Goal: Communication & Community: Answer question/provide support

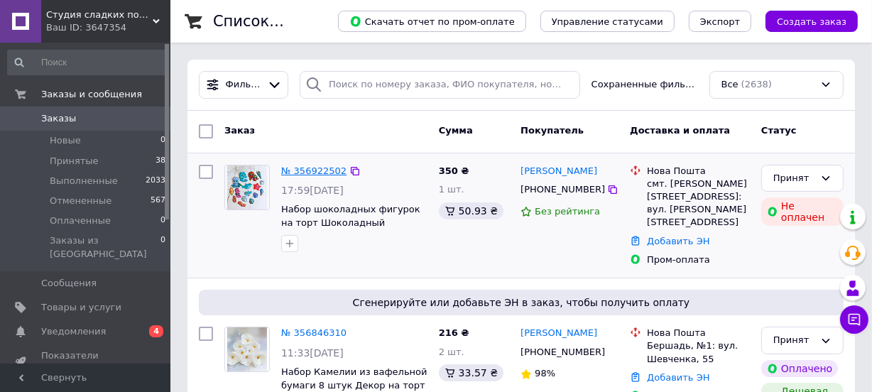
click at [326, 165] on link "№ 356922502" at bounding box center [313, 170] width 65 height 11
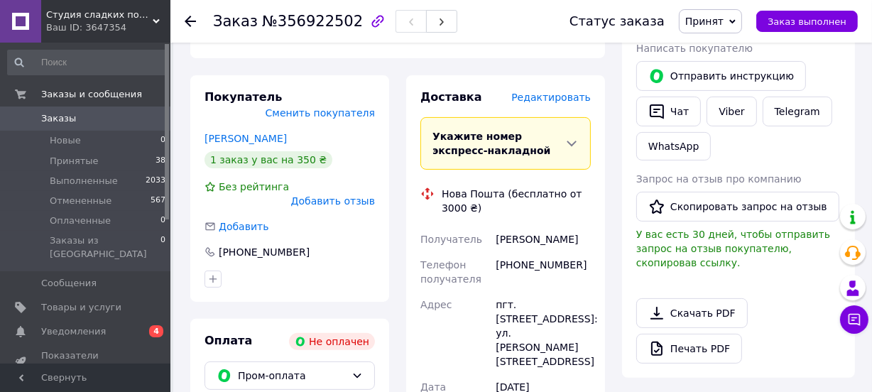
scroll to position [220, 0]
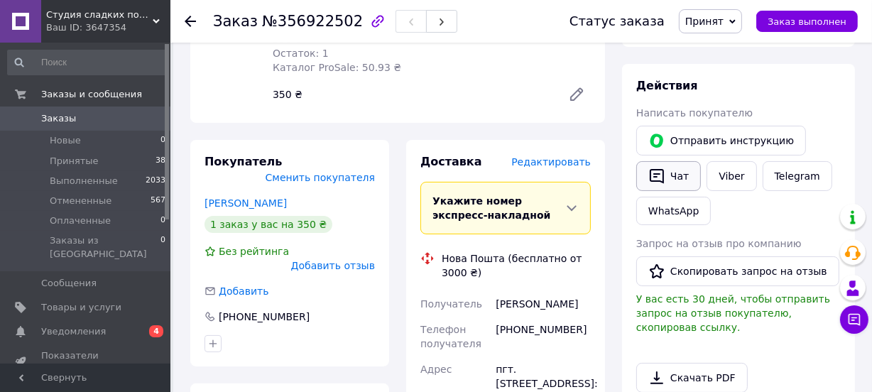
click at [675, 179] on button "Чат" at bounding box center [668, 176] width 65 height 30
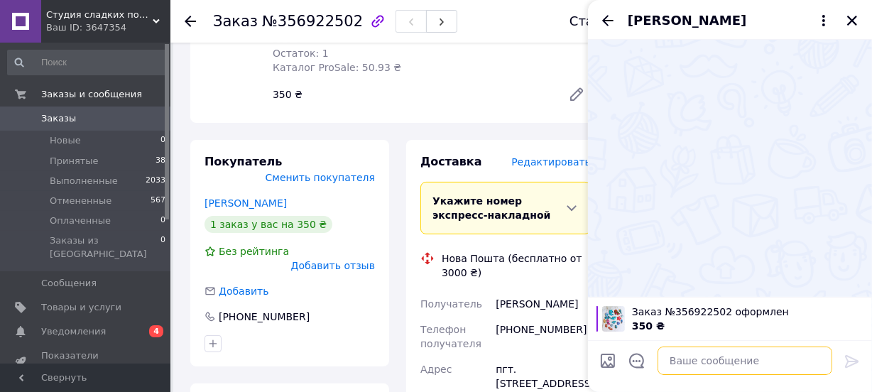
click at [692, 357] on textarea at bounding box center [744, 360] width 175 height 28
paste textarea "Доброго дня. Вас вітає "Студія солодких подарунків". Ми отримали від вас замовл…"
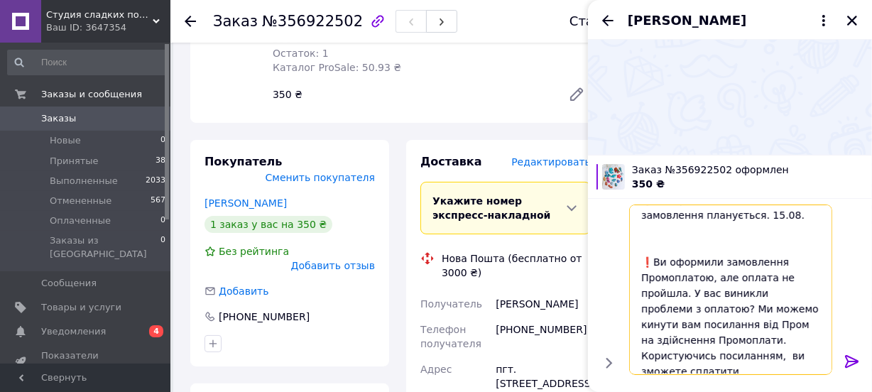
scroll to position [201, 0]
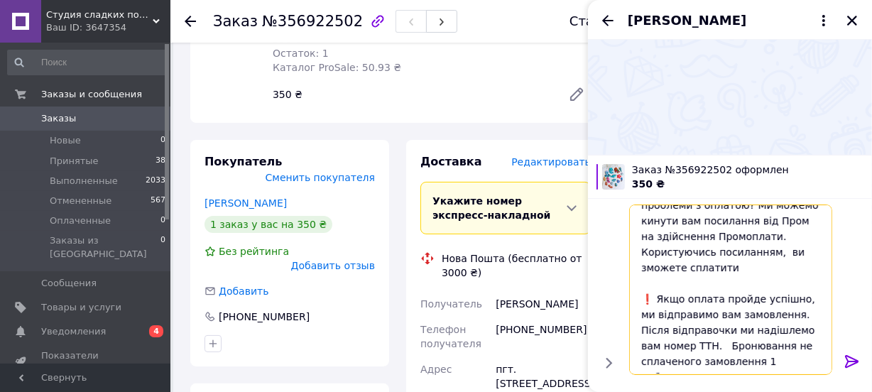
type textarea "Доброго дня. Вас вітає "Студія солодких подарунків". Ми отримали від вас замовл…"
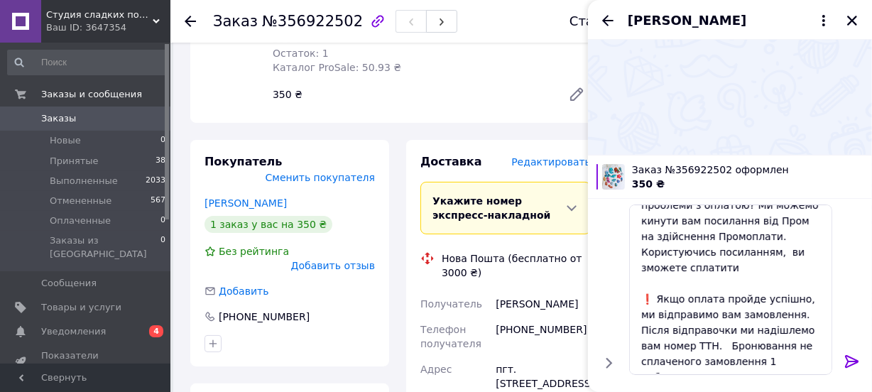
click at [853, 361] on icon at bounding box center [852, 361] width 17 height 17
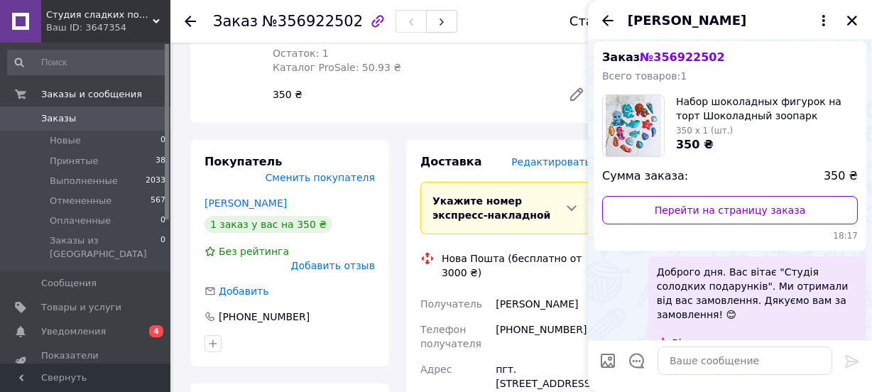
scroll to position [0, 0]
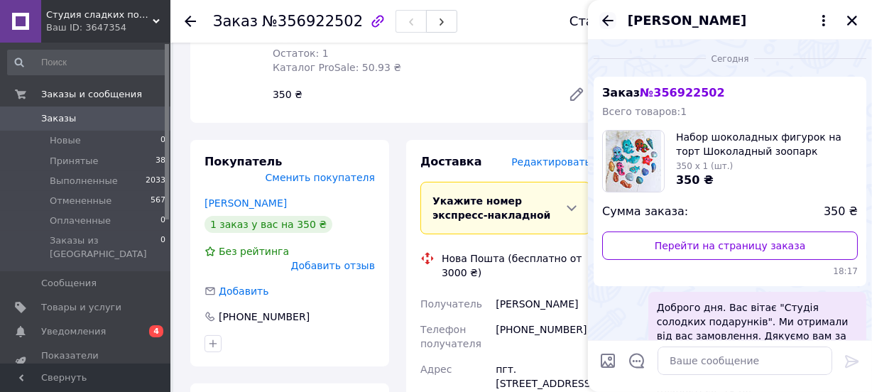
click at [609, 19] on icon "Назад" at bounding box center [607, 20] width 17 height 17
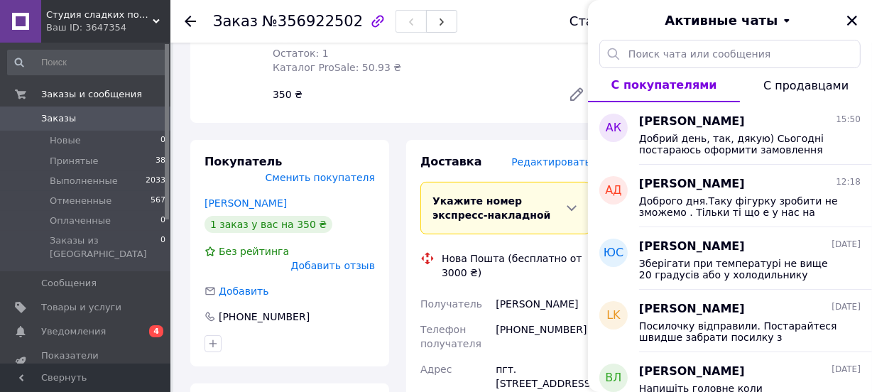
click at [471, 90] on div "Набор шоколадных фигурок на торт Шоколадный зоопарк Морские Рыбки Ракушки Зверю…" at bounding box center [431, 26] width 329 height 170
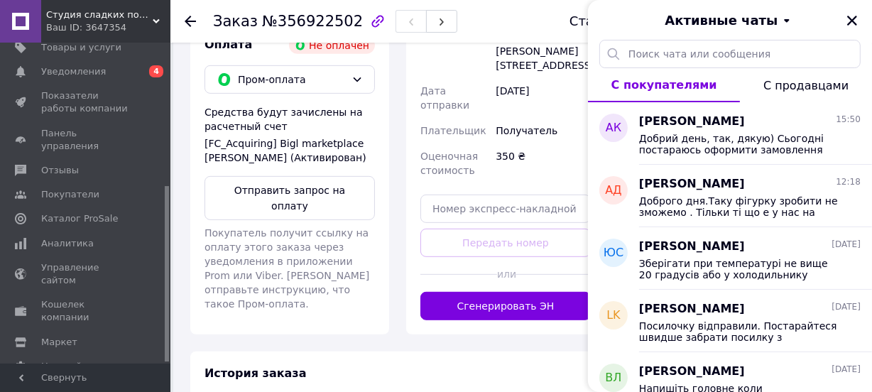
scroll to position [608, 0]
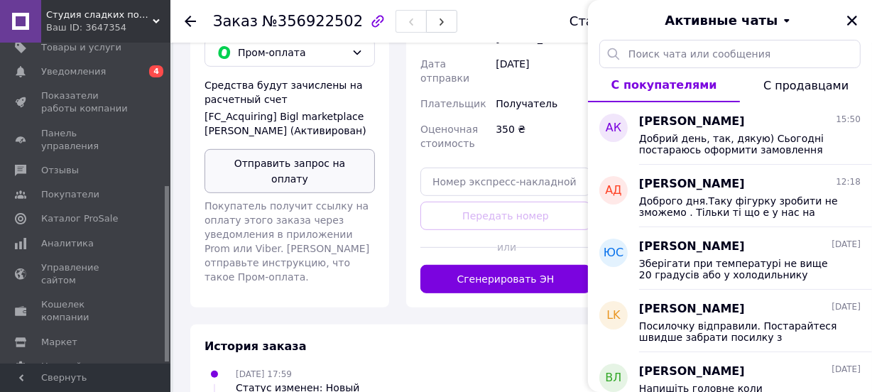
click at [291, 149] on button "Отправить запрос на оплату" at bounding box center [289, 171] width 170 height 44
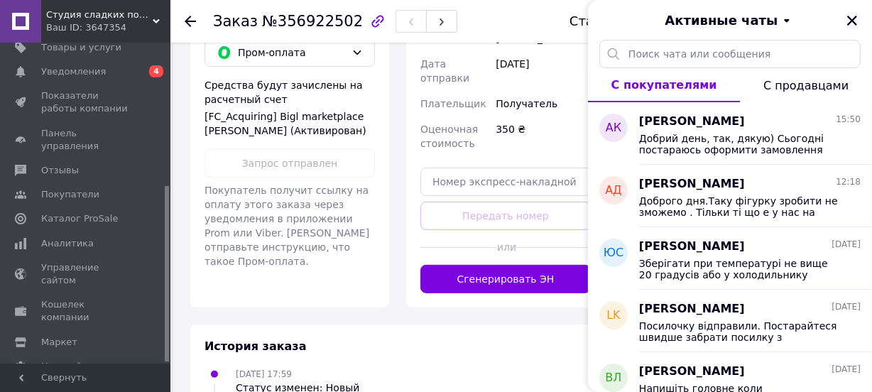
click at [850, 21] on icon "Закрыть" at bounding box center [852, 21] width 10 height 10
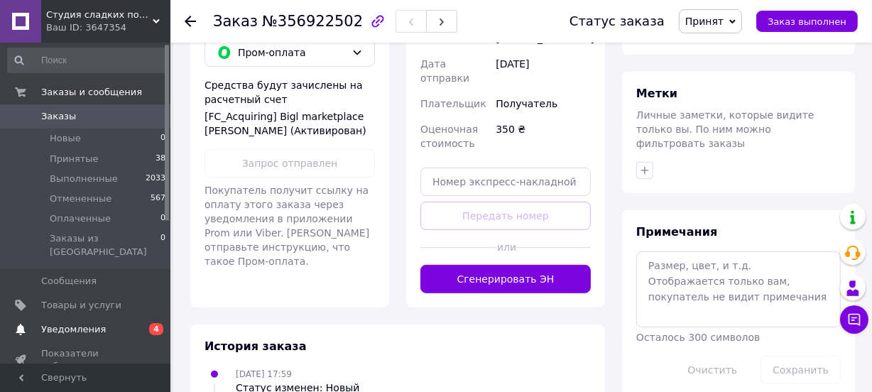
scroll to position [1, 0]
click at [48, 107] on link "Заказы 0" at bounding box center [87, 117] width 174 height 24
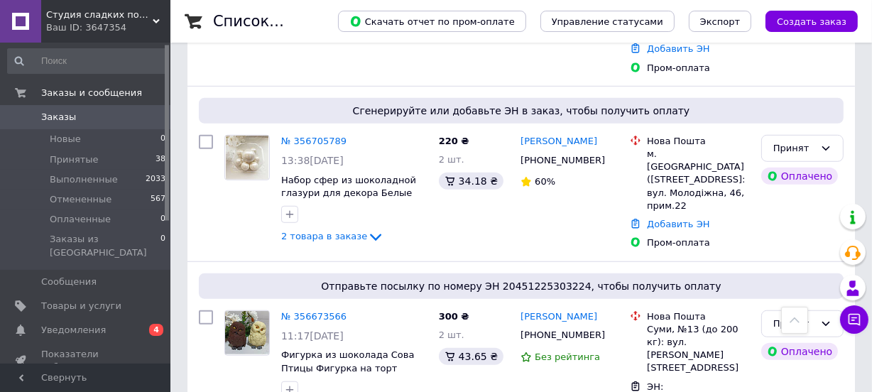
scroll to position [968, 0]
